Goal: Task Accomplishment & Management: Manage account settings

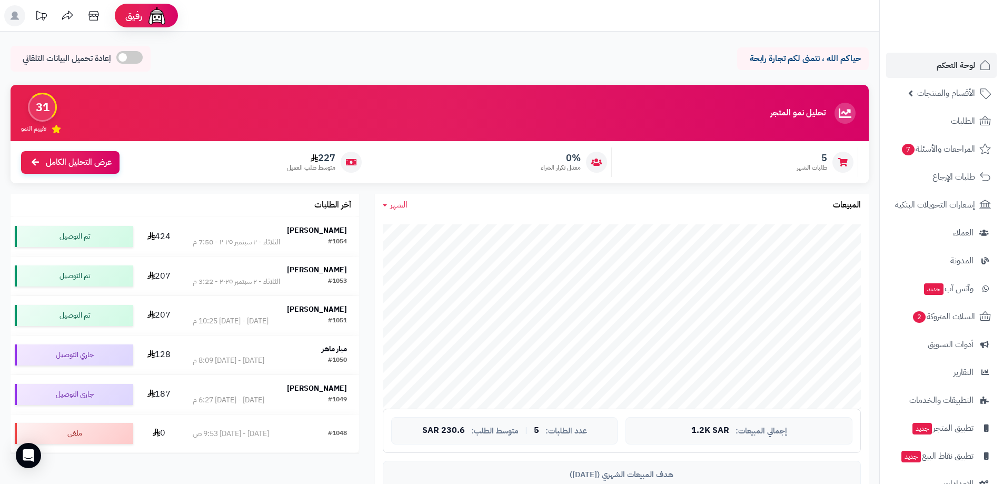
click at [517, 57] on div "حياكم الله ، نتمنى لكم تجارة رابحة إعادة تحميل البيانات التلقائي" at bounding box center [440, 61] width 859 height 31
click at [515, 53] on div "حياكم الله ، نتمنى لكم تجارة رابحة إعادة تحميل البيانات التلقائي" at bounding box center [440, 61] width 859 height 31
click at [954, 95] on span "الأقسام والمنتجات" at bounding box center [947, 93] width 58 height 15
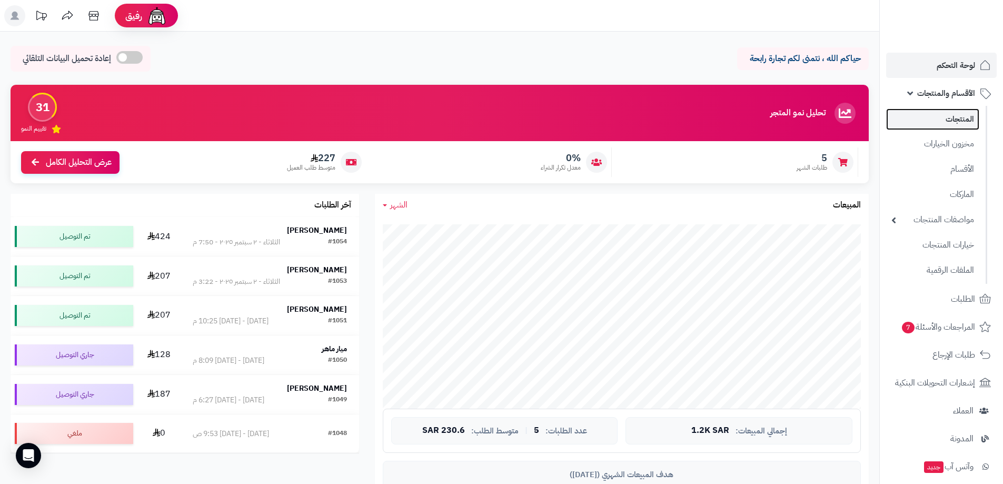
click at [963, 122] on link "المنتجات" at bounding box center [932, 120] width 93 height 22
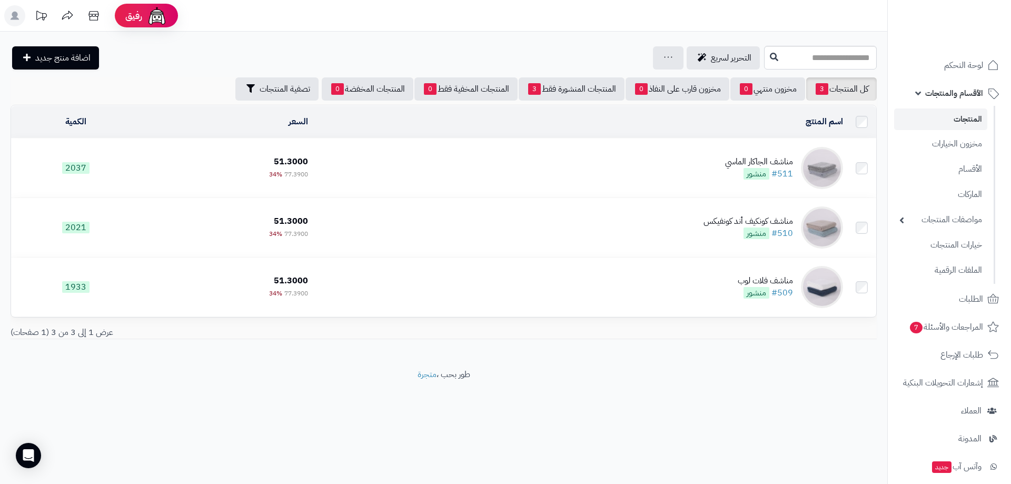
click at [973, 121] on link "المنتجات" at bounding box center [940, 120] width 93 height 22
click at [963, 95] on span "الأقسام والمنتجات" at bounding box center [954, 93] width 58 height 15
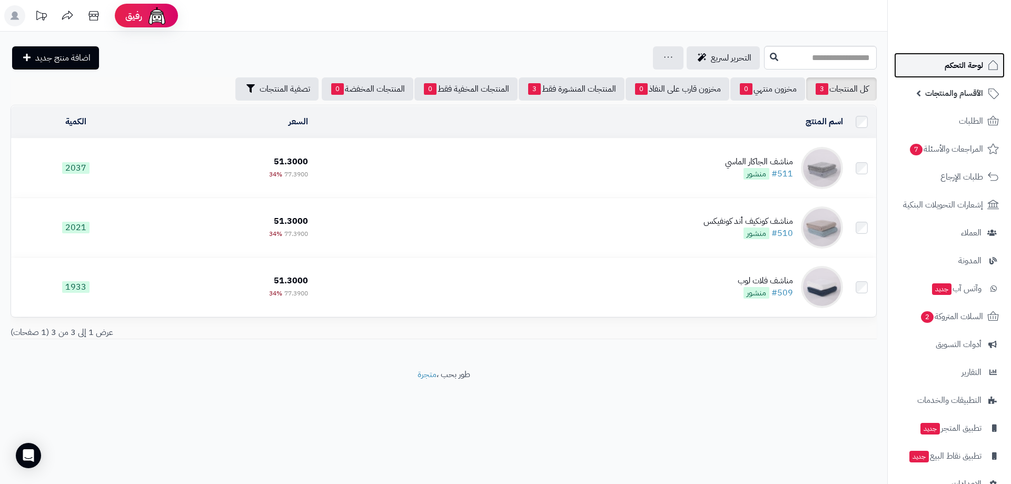
click at [960, 60] on span "لوحة التحكم" at bounding box center [964, 65] width 38 height 15
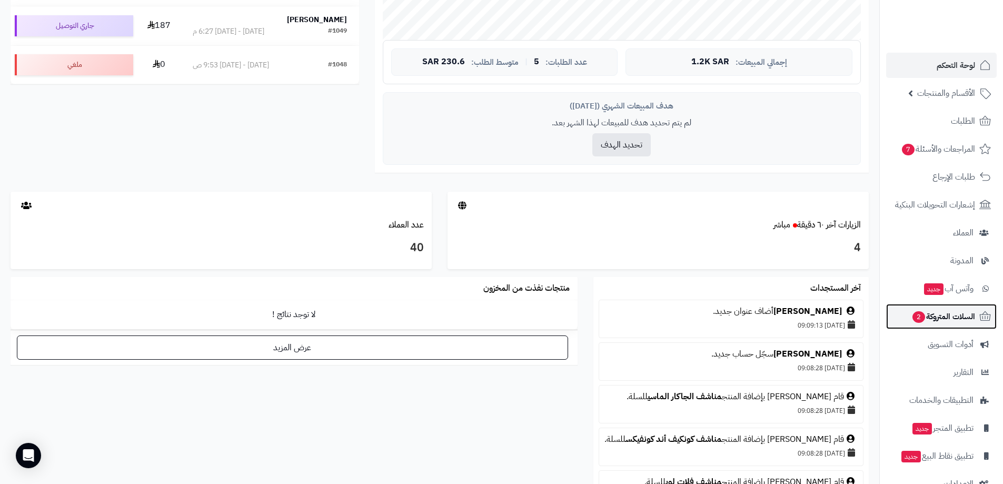
click at [940, 319] on span "السلات المتروكة 2" at bounding box center [944, 316] width 64 height 15
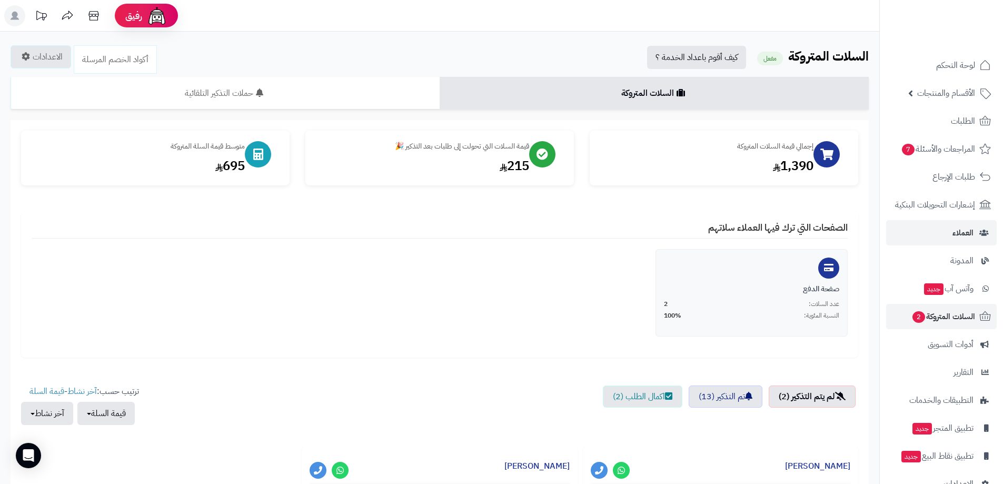
scroll to position [3, 0]
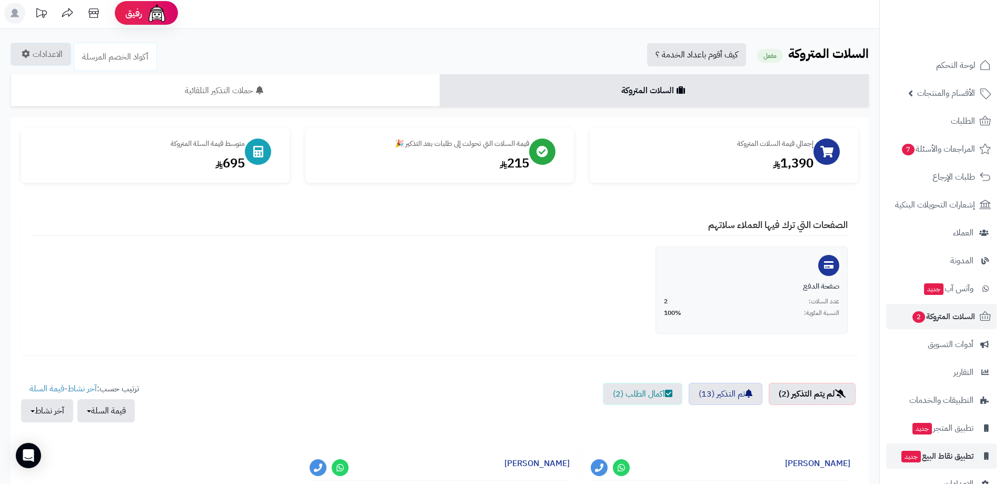
drag, startPoint x: 904, startPoint y: 229, endPoint x: 946, endPoint y: 450, distance: 225.7
click at [924, 378] on ul "لوحة التحكم الأقسام والمنتجات المنتجات مخزون الخيارات الأقسام الماركات مواصفات …" at bounding box center [941, 275] width 123 height 444
click at [210, 296] on div "صفحة الدفع عدد السلات: 2 النسبة المئوية: 100%" at bounding box center [440, 296] width 832 height 98
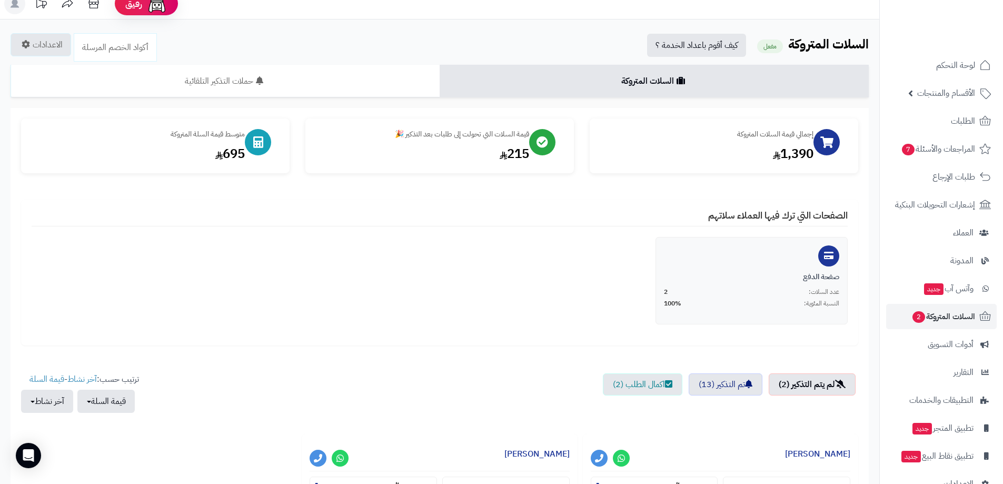
scroll to position [0, 0]
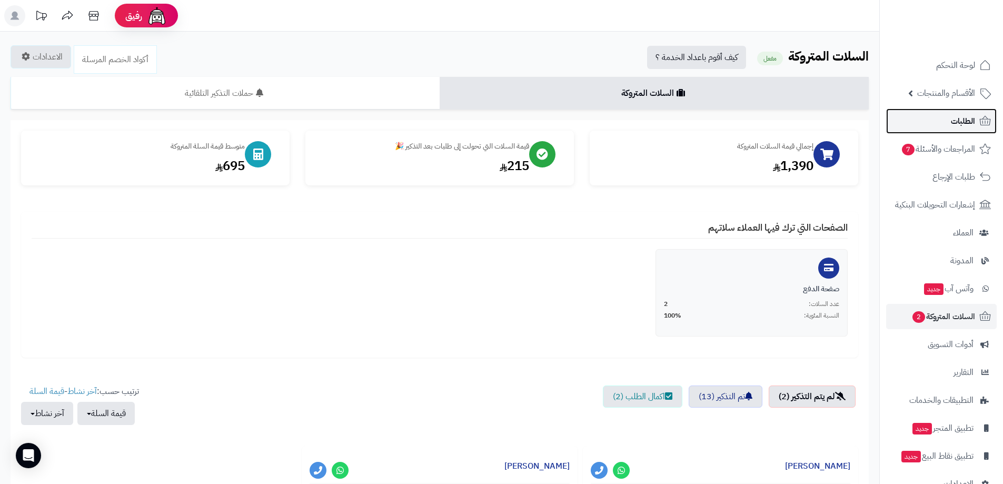
click at [958, 117] on span "الطلبات" at bounding box center [963, 121] width 24 height 15
